Goal: Task Accomplishment & Management: Complete application form

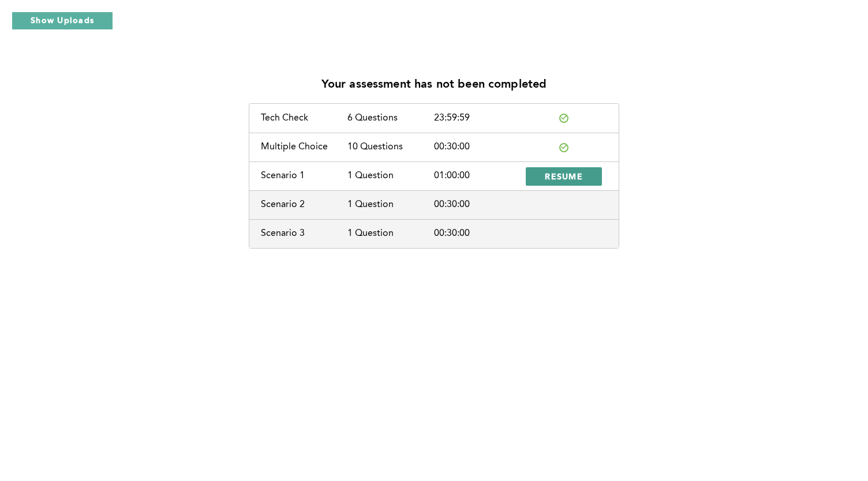
click at [572, 176] on span "RESUME" at bounding box center [564, 176] width 38 height 11
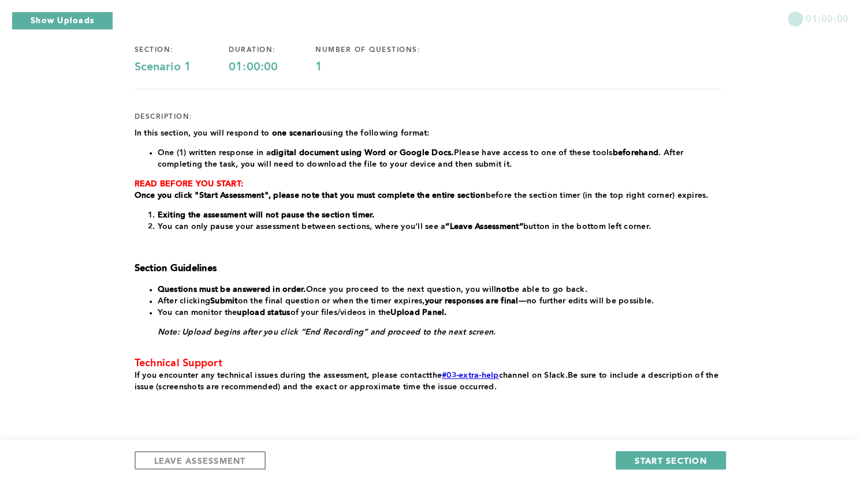
scroll to position [85, 0]
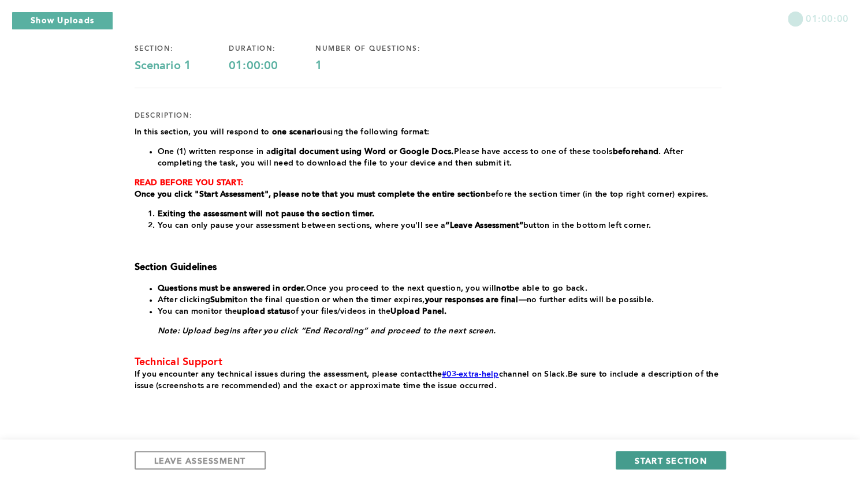
click at [652, 458] on span "START SECTION" at bounding box center [670, 460] width 72 height 11
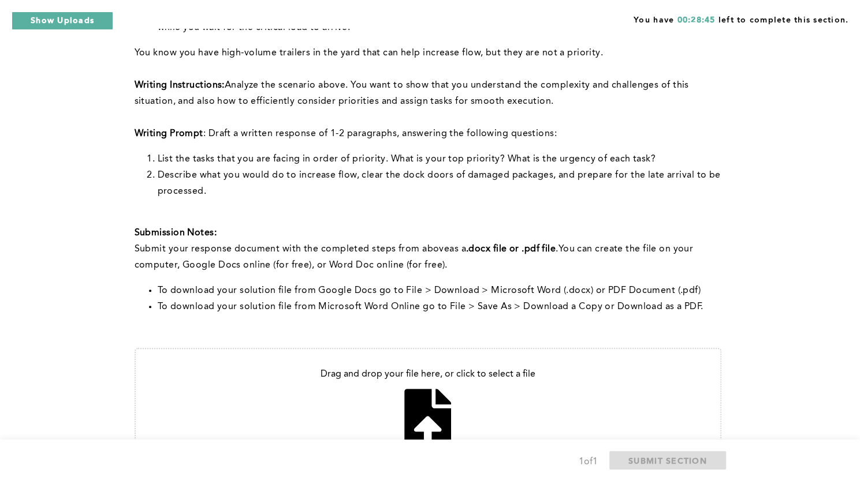
scroll to position [313, 0]
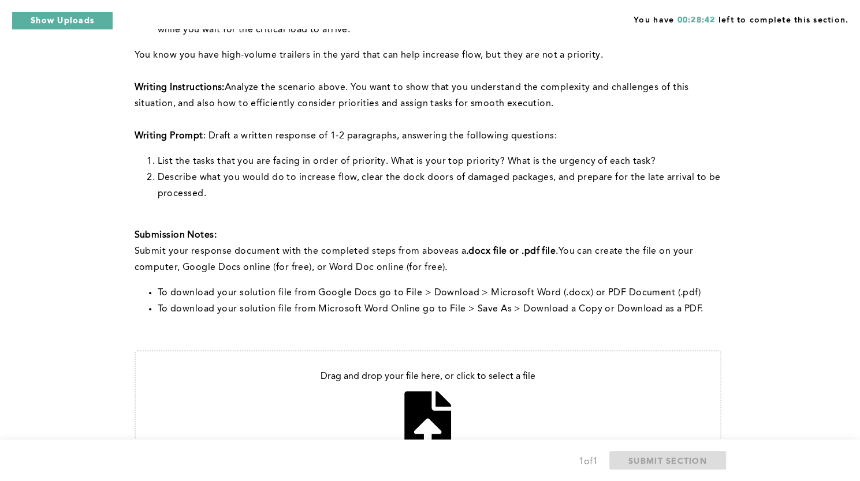
click at [418, 403] on input "file" at bounding box center [428, 413] width 584 height 122
type input "C:\fakepath\PSDC Scenario 1.docx"
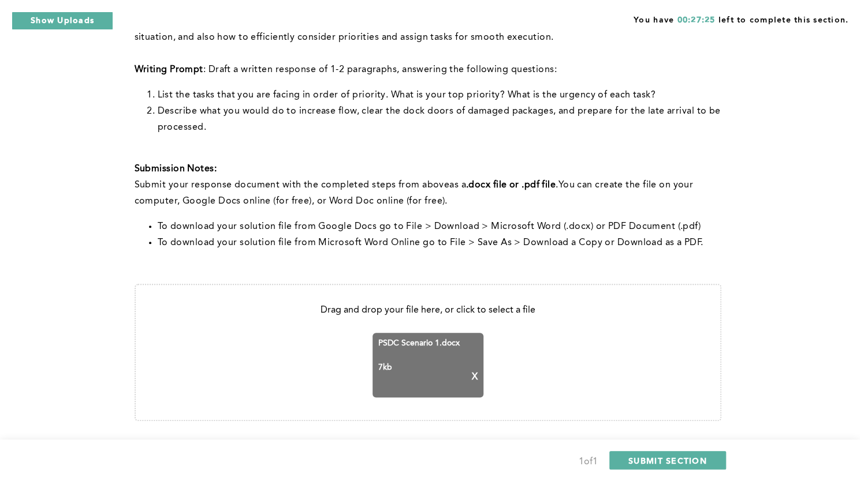
scroll to position [388, 0]
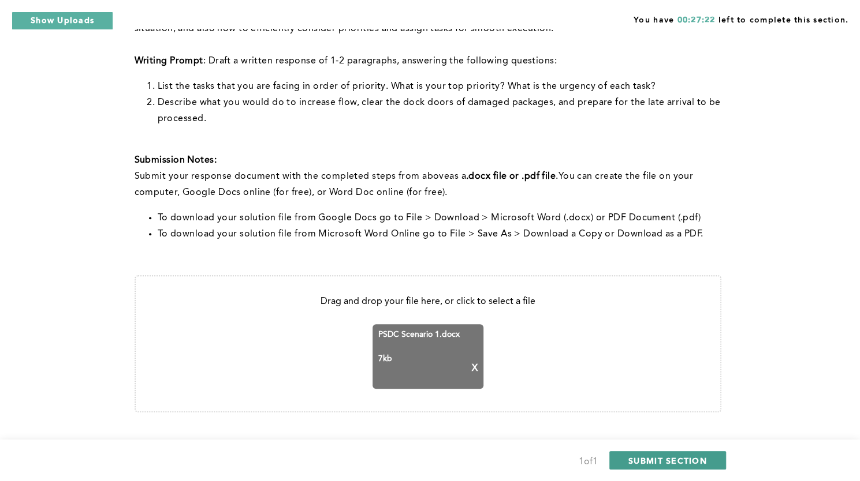
click at [665, 457] on span "SUBMIT SECTION" at bounding box center [667, 460] width 79 height 11
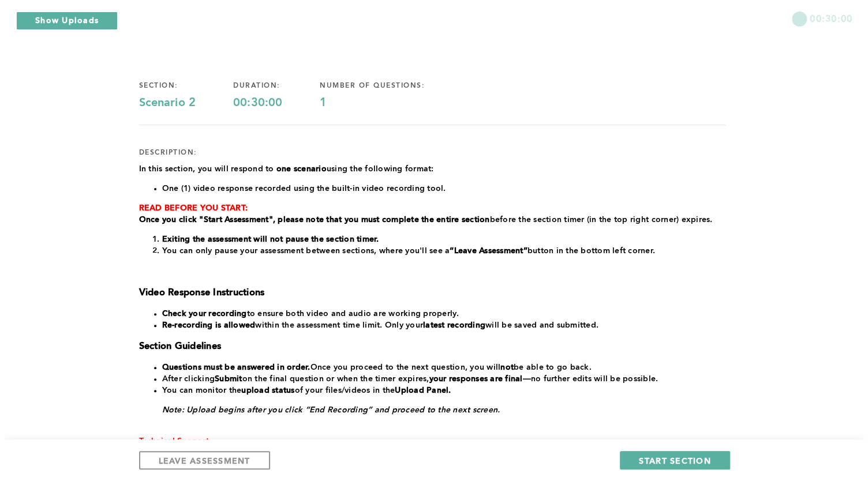
scroll to position [0, 0]
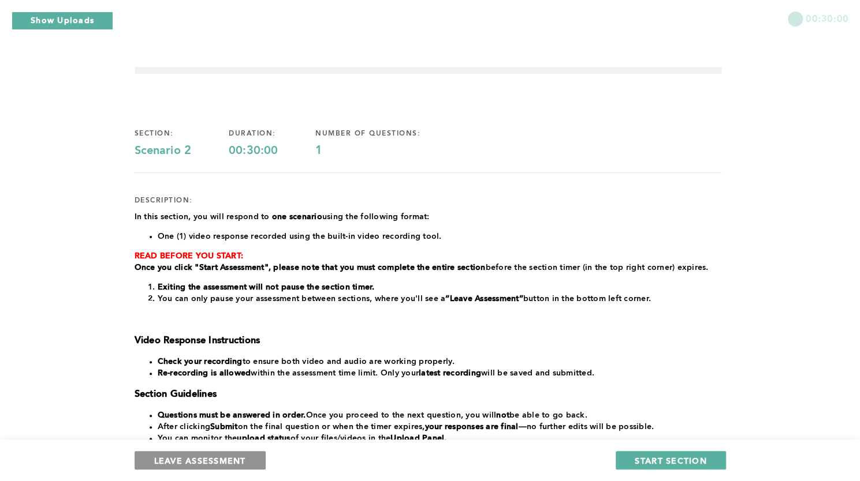
click at [246, 459] on button "LEAVE ASSESSMENT" at bounding box center [200, 460] width 131 height 18
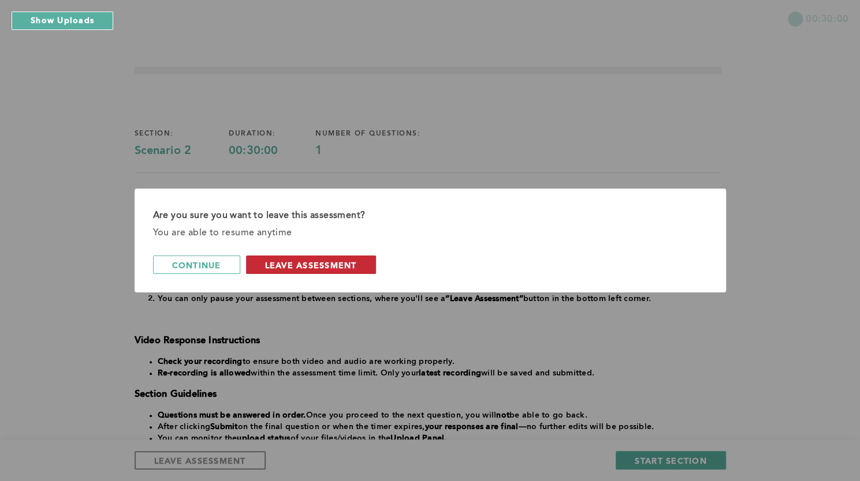
click at [327, 259] on button "leave assessment" at bounding box center [311, 265] width 130 height 18
